Goal: Information Seeking & Learning: Check status

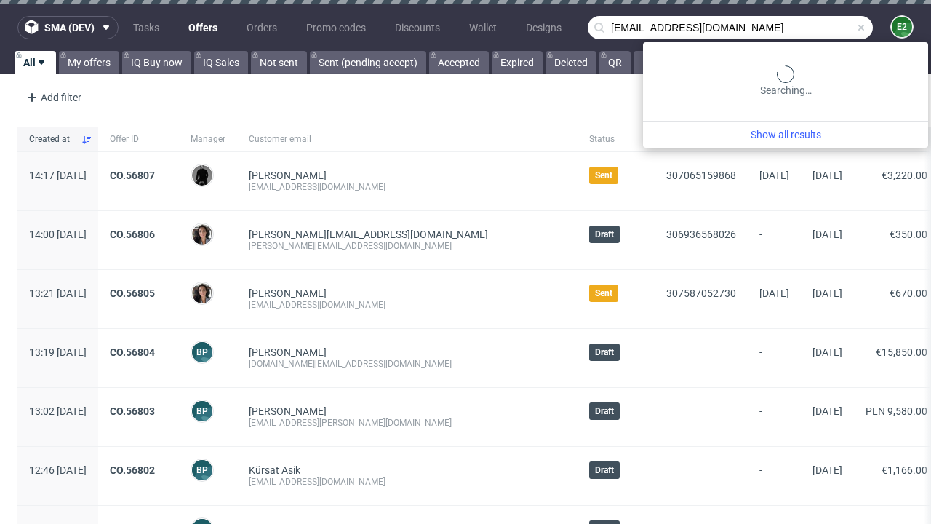
type input "[EMAIL_ADDRESS][DOMAIN_NAME]"
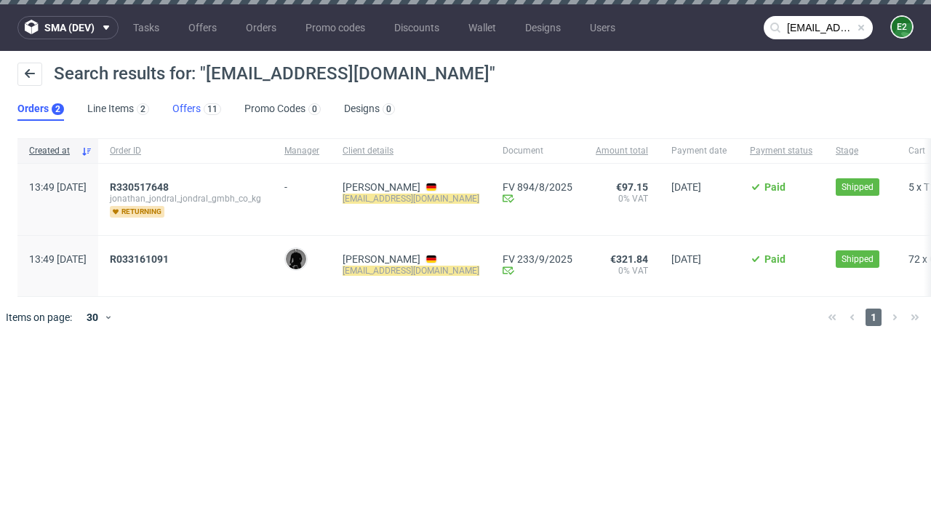
click at [196, 109] on link "Offers 11" at bounding box center [196, 108] width 49 height 23
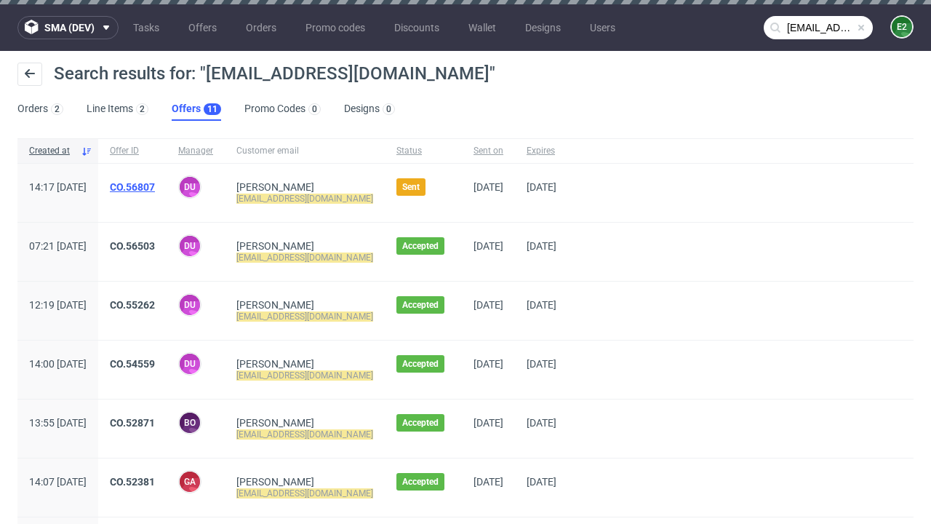
click at [155, 187] on link "CO.56807" at bounding box center [132, 187] width 45 height 12
